Goal: Information Seeking & Learning: Check status

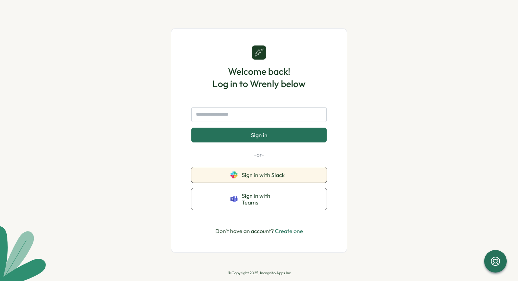
click at [252, 181] on button "Sign in with Slack" at bounding box center [258, 175] width 135 height 16
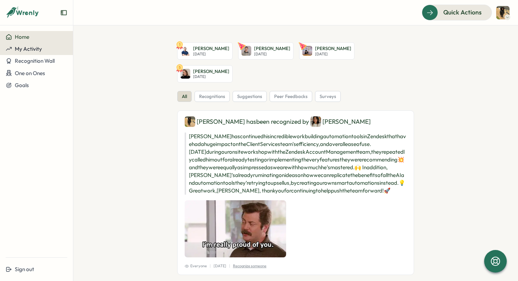
click at [38, 52] on button "My Activity" at bounding box center [36, 49] width 73 height 12
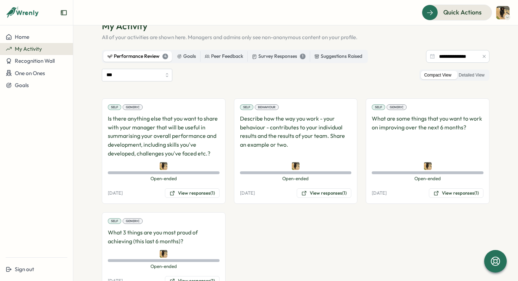
scroll to position [50, 0]
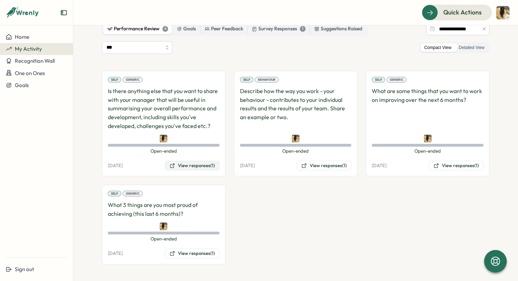
click at [190, 166] on button "View responses (1)" at bounding box center [192, 166] width 55 height 10
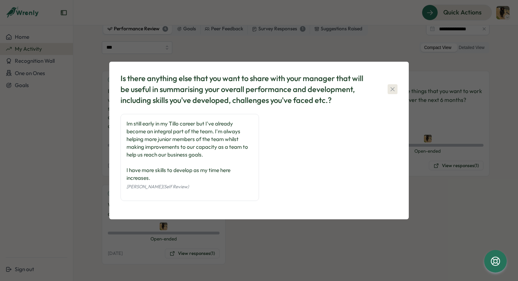
click at [394, 89] on icon "button" at bounding box center [392, 89] width 7 height 7
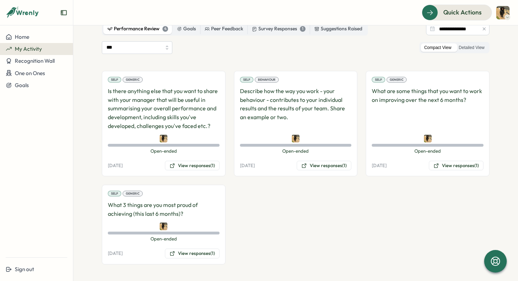
scroll to position [29, 0]
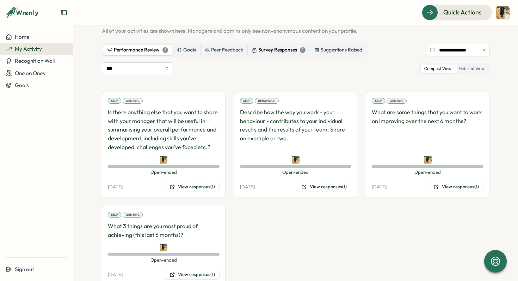
click at [276, 51] on div "Survey Responses 1" at bounding box center [279, 50] width 54 height 8
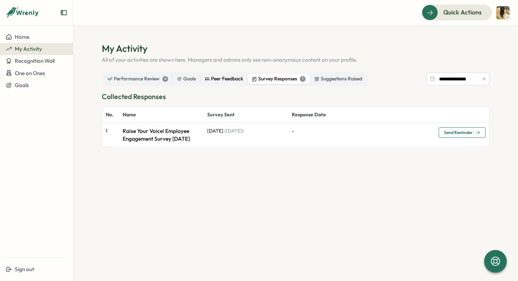
click at [212, 76] on div "Peer Feedback" at bounding box center [224, 79] width 38 height 8
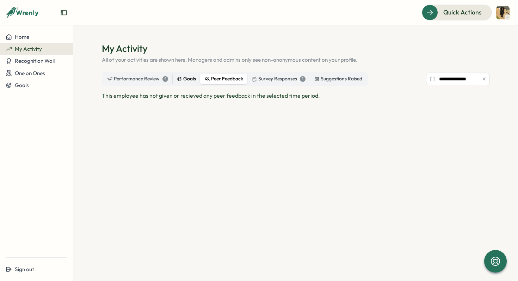
click at [177, 77] on icon at bounding box center [179, 78] width 5 height 5
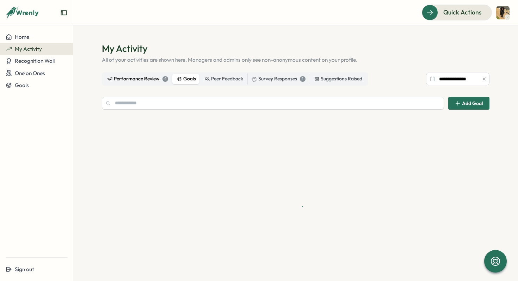
click at [135, 77] on div "Performance Review 4" at bounding box center [137, 79] width 61 height 8
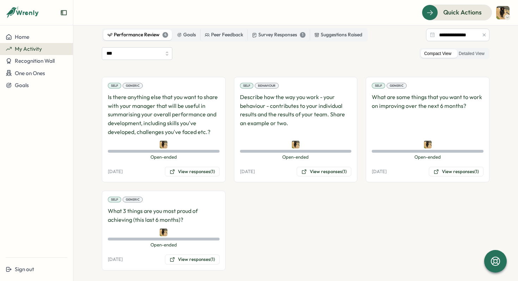
scroll to position [45, 0]
click at [464, 54] on label "Detailed View" at bounding box center [471, 53] width 33 height 9
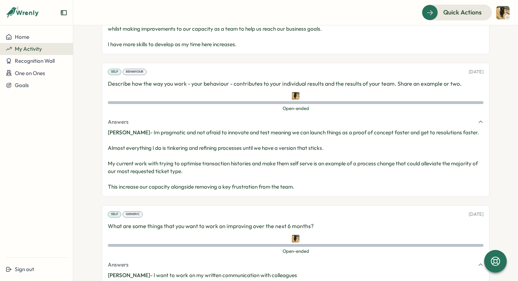
scroll to position [0, 0]
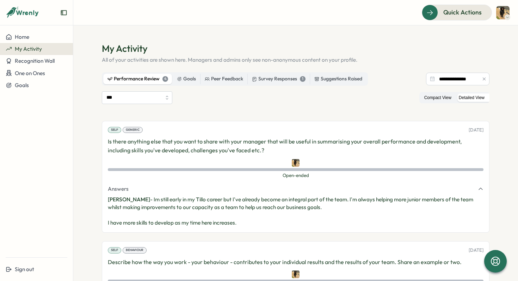
click at [432, 96] on label "Compact View" at bounding box center [438, 97] width 34 height 9
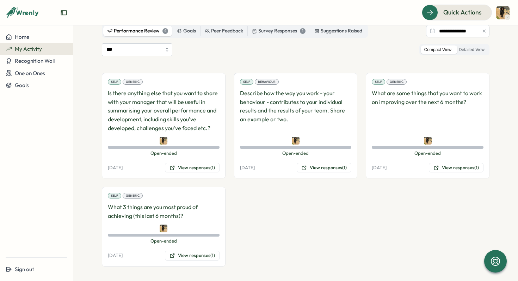
scroll to position [50, 0]
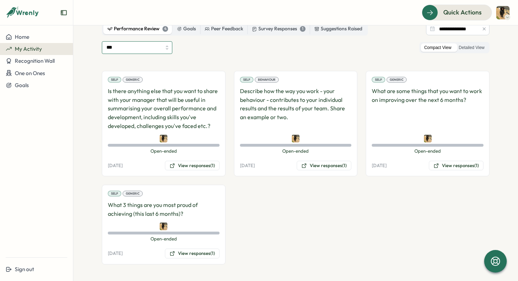
click at [159, 47] on input "***" at bounding box center [137, 47] width 70 height 13
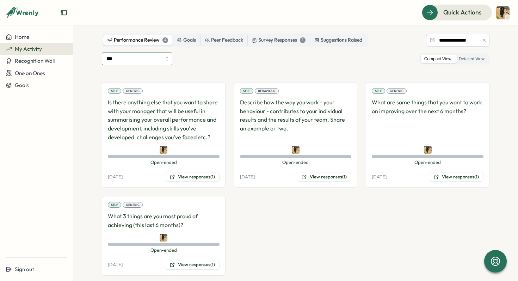
scroll to position [35, 0]
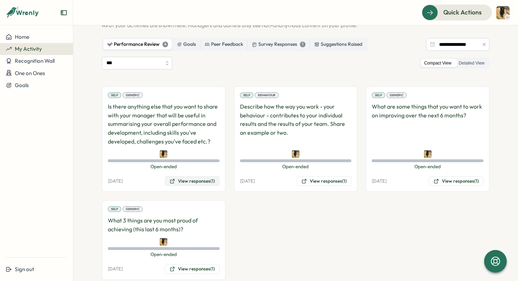
click at [187, 177] on button "View responses (1)" at bounding box center [192, 181] width 55 height 10
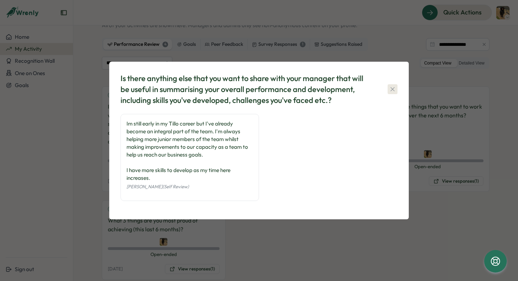
click at [392, 89] on icon "button" at bounding box center [392, 89] width 4 height 4
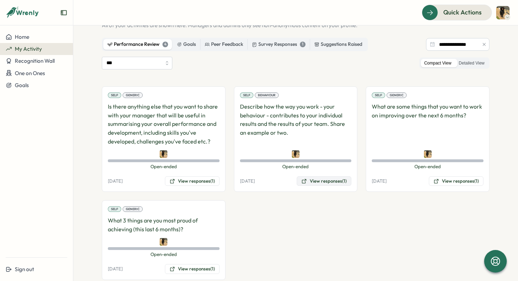
click at [321, 182] on button "View responses (1)" at bounding box center [324, 181] width 55 height 10
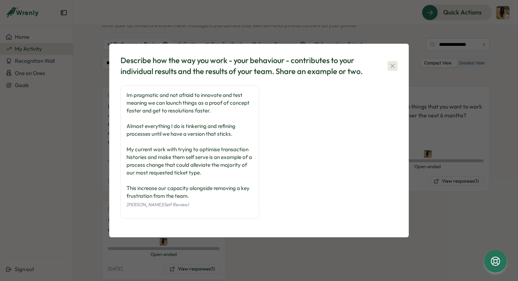
click at [396, 66] on button "button" at bounding box center [393, 66] width 10 height 10
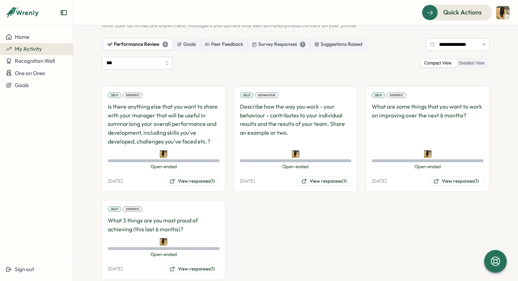
click at [447, 101] on div "Self Generic What are some things that you want to work on improving over the n…" at bounding box center [428, 139] width 124 height 106
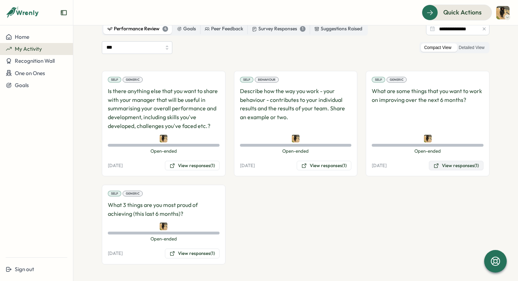
click at [453, 164] on button "View responses (1)" at bounding box center [456, 166] width 55 height 10
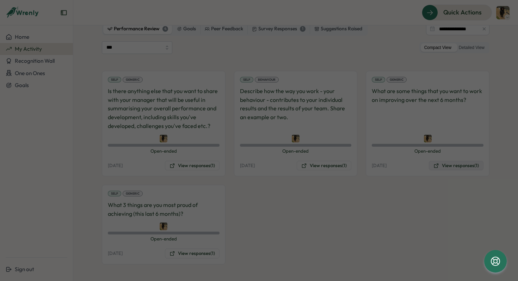
click at [453, 164] on body "**********" at bounding box center [259, 140] width 518 height 281
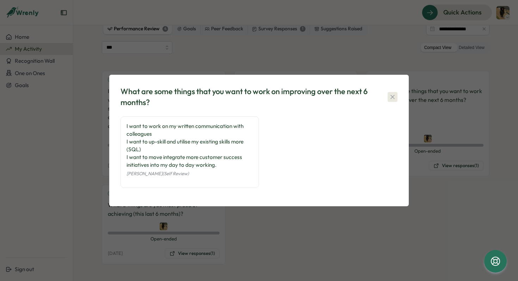
click at [393, 97] on icon "button" at bounding box center [392, 96] width 7 height 7
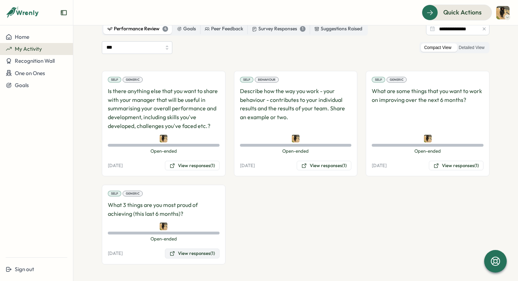
click at [183, 252] on button "View responses (1)" at bounding box center [192, 253] width 55 height 10
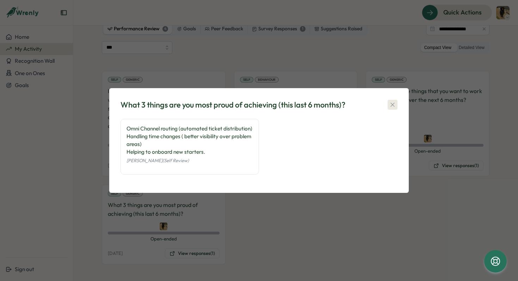
click at [393, 103] on icon "button" at bounding box center [392, 104] width 7 height 7
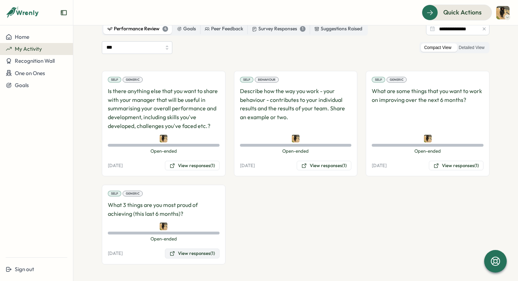
click at [198, 255] on button "View responses (1)" at bounding box center [192, 253] width 55 height 10
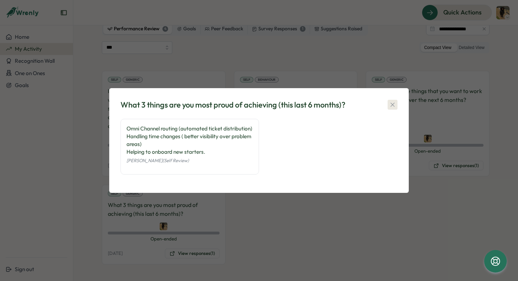
click at [392, 107] on icon "button" at bounding box center [392, 104] width 7 height 7
